Goal: Find specific page/section: Find specific page/section

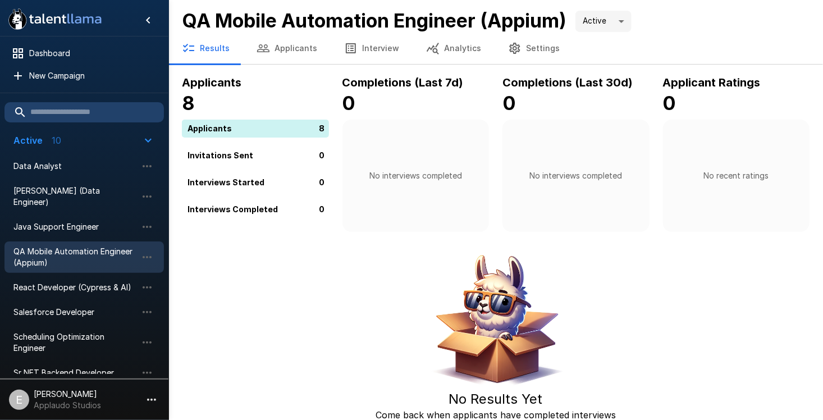
click at [272, 48] on button "Applicants" at bounding box center [287, 48] width 88 height 31
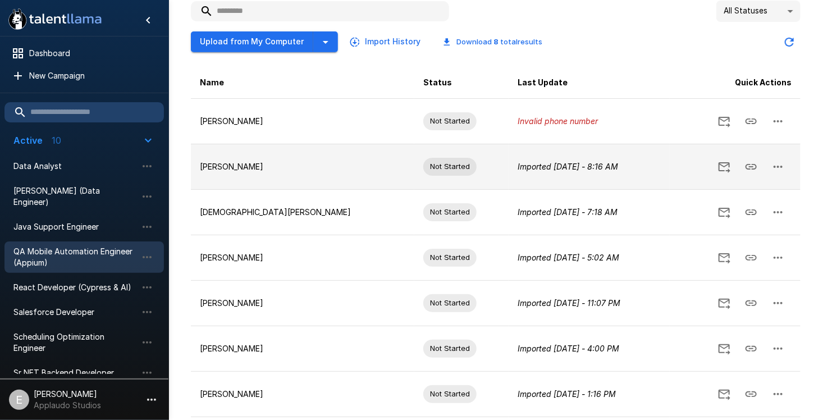
scroll to position [214, 0]
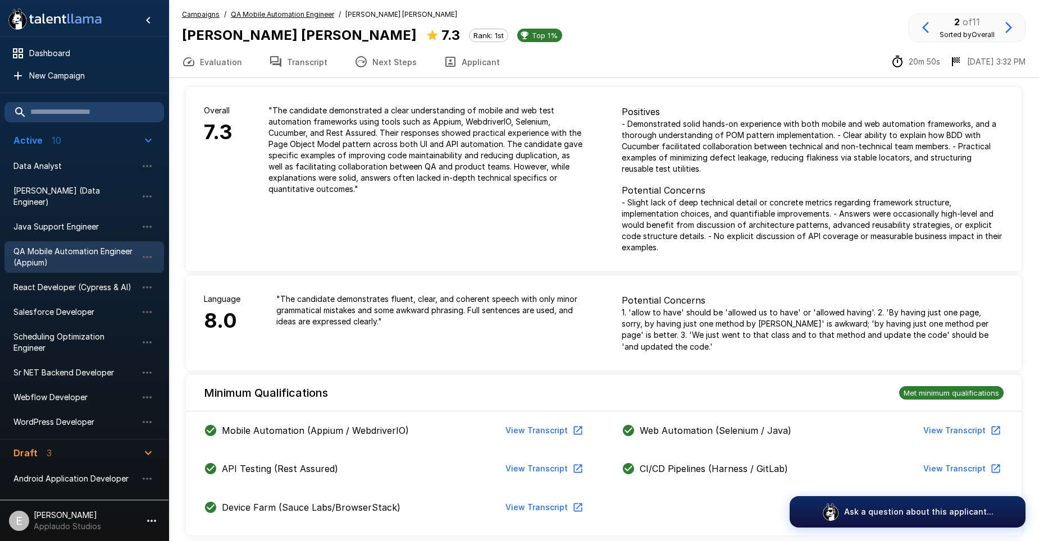
click at [66, 246] on span "QA Mobile Automation Engineer (Appium)" at bounding box center [75, 257] width 124 height 22
